Goal: Task Accomplishment & Management: Use online tool/utility

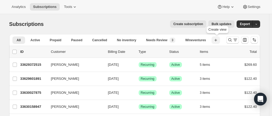
click at [216, 39] on icon "button" at bounding box center [215, 39] width 5 height 5
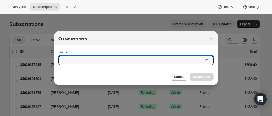
click at [178, 75] on span "Cancel" at bounding box center [179, 77] width 10 height 4
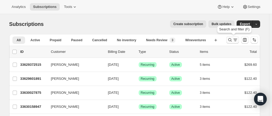
click at [228, 40] on icon "Search and filter results" at bounding box center [229, 39] width 5 height 5
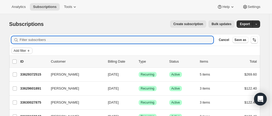
click at [31, 49] on icon "Add filter" at bounding box center [28, 51] width 4 height 4
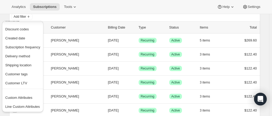
scroll to position [51, 0]
click at [22, 73] on span "Customer tags" at bounding box center [16, 74] width 22 height 4
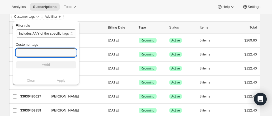
click at [41, 52] on input "Customer tags" at bounding box center [46, 52] width 60 height 8
type input "The Wine Drop"
click at [49, 65] on span "+Add" at bounding box center [46, 64] width 8 height 4
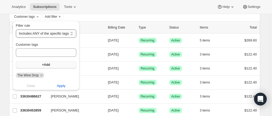
click at [32, 34] on select "Includes ANY of the specific tags Includes ALL of the specific tags Includes ON…" at bounding box center [46, 33] width 60 height 8
click at [96, 11] on div "Analytics Subscriptions Tools Help Settings" at bounding box center [136, 7] width 272 height 14
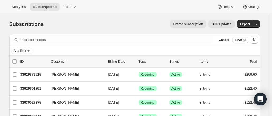
scroll to position [0, 0]
click at [21, 51] on span "Add filter" at bounding box center [20, 50] width 12 height 4
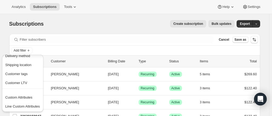
scroll to position [85, 0]
click at [20, 73] on span "Customer tags" at bounding box center [16, 74] width 22 height 4
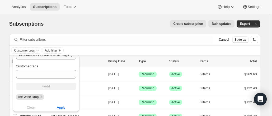
scroll to position [12, 0]
click at [59, 106] on span "Apply" at bounding box center [61, 107] width 9 height 5
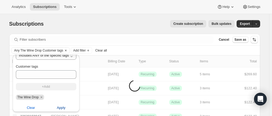
scroll to position [0, 0]
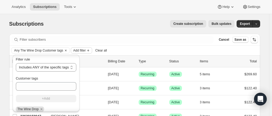
click at [82, 49] on span "Add filter" at bounding box center [79, 50] width 12 height 4
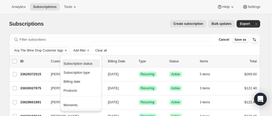
click at [81, 65] on span "Subscription status" at bounding box center [77, 63] width 29 height 4
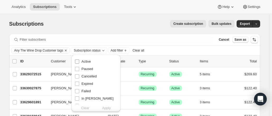
click at [80, 60] on label "Active" at bounding box center [83, 61] width 16 height 7
click at [79, 60] on input "Active" at bounding box center [77, 61] width 4 height 4
checkbox input "true"
click at [108, 107] on span "Apply" at bounding box center [106, 107] width 9 height 5
click at [134, 28] on div "Subscriptions. This page is ready Subscriptions Create subscription Bulk update…" at bounding box center [134, 24] width 250 height 20
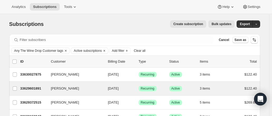
click at [210, 81] on div "[PERSON_NAME] 33629601891 [PERSON_NAME] [DATE] Success Recurring Success Active…" at bounding box center [134, 88] width 250 height 14
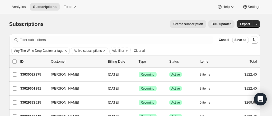
click at [138, 52] on span "Clear all" at bounding box center [140, 51] width 12 height 4
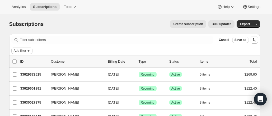
click at [26, 51] on span "Add filter" at bounding box center [20, 51] width 12 height 4
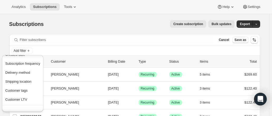
scroll to position [85, 0]
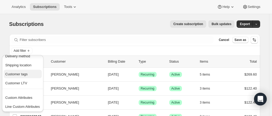
click at [22, 73] on span "Customer tags" at bounding box center [16, 74] width 22 height 4
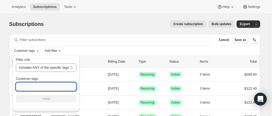
click at [25, 87] on input "Customer tags" at bounding box center [46, 86] width 60 height 8
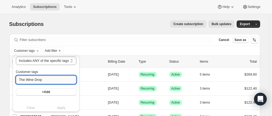
scroll to position [7, 0]
type input "The Wine Drop"
click at [51, 90] on button "+Add" at bounding box center [46, 91] width 60 height 7
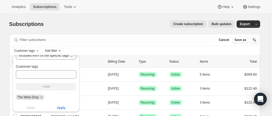
scroll to position [12, 0]
click at [59, 107] on span "Apply" at bounding box center [61, 107] width 9 height 5
click at [84, 33] on div "Subscriptions. This page is ready Subscriptions Create subscription Bulk update…" at bounding box center [134, 24] width 250 height 20
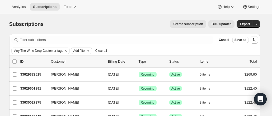
click at [82, 51] on span "Add filter" at bounding box center [79, 51] width 12 height 4
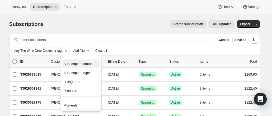
click at [75, 63] on span "Subscription status" at bounding box center [77, 64] width 29 height 4
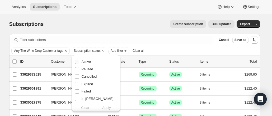
click at [75, 63] on input "Active" at bounding box center [77, 62] width 4 height 4
checkbox input "true"
click at [108, 107] on span "Apply" at bounding box center [106, 107] width 9 height 5
click at [167, 25] on div "Create subscription Bulk updates" at bounding box center [142, 23] width 184 height 7
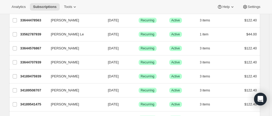
scroll to position [679, 0]
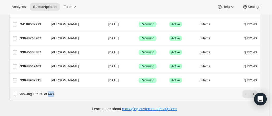
drag, startPoint x: 55, startPoint y: 94, endPoint x: 50, endPoint y: 96, distance: 6.2
click at [50, 96] on div "Showing 1 to 50 of 648" at bounding box center [134, 93] width 244 height 7
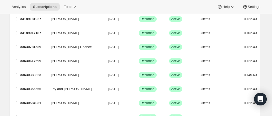
scroll to position [0, 0]
